Goal: Find specific page/section: Find specific page/section

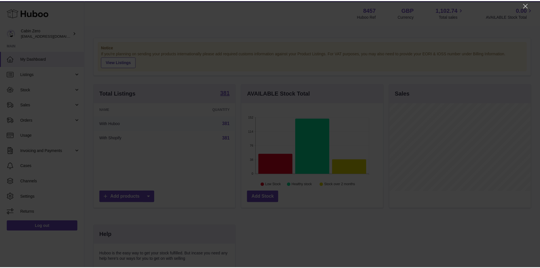
scroll to position [88, 143]
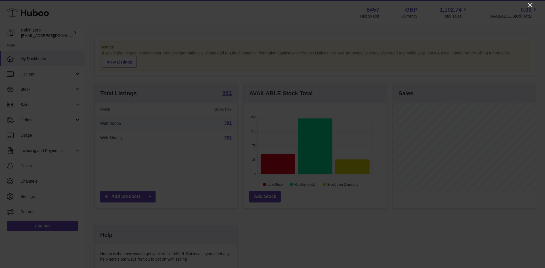
click at [532, 6] on icon "Close" at bounding box center [529, 5] width 7 height 7
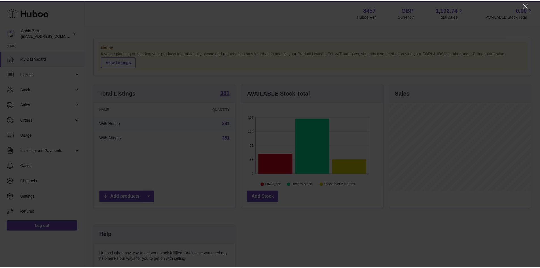
scroll to position [283525, 283472]
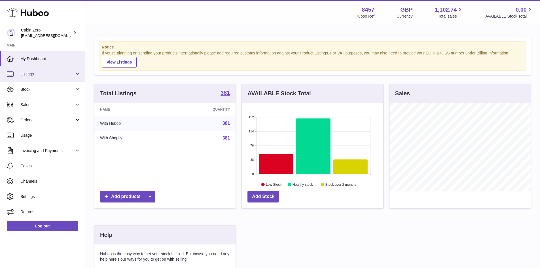
click at [28, 75] on span "Listings" at bounding box center [47, 73] width 54 height 5
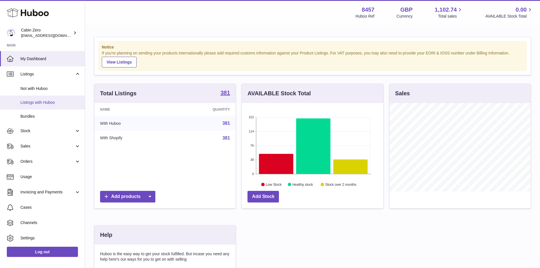
click at [39, 102] on span "Listings with Huboo" at bounding box center [50, 102] width 60 height 5
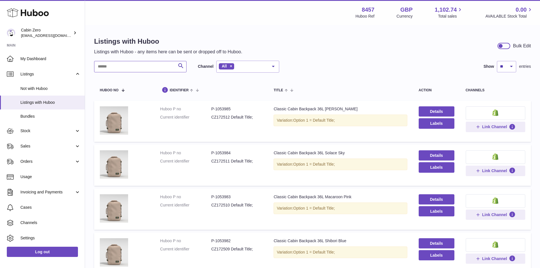
click at [109, 68] on input "text" at bounding box center [140, 66] width 92 height 11
paste input "**********"
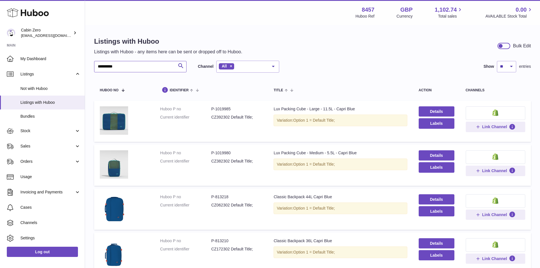
type input "**********"
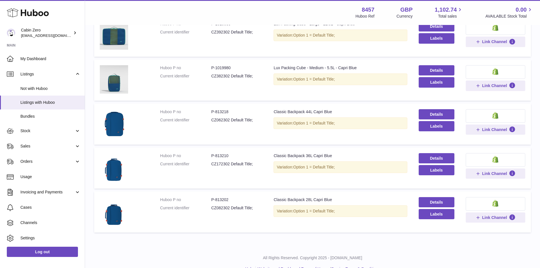
scroll to position [57, 0]
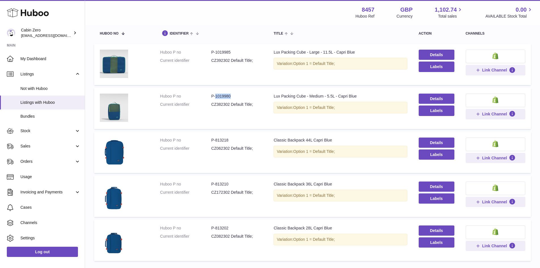
drag, startPoint x: 215, startPoint y: 96, endPoint x: 230, endPoint y: 96, distance: 15.6
click at [230, 96] on dd "P-1019980" at bounding box center [236, 96] width 51 height 5
copy dd "1019980"
